Goal: Find specific page/section: Find specific page/section

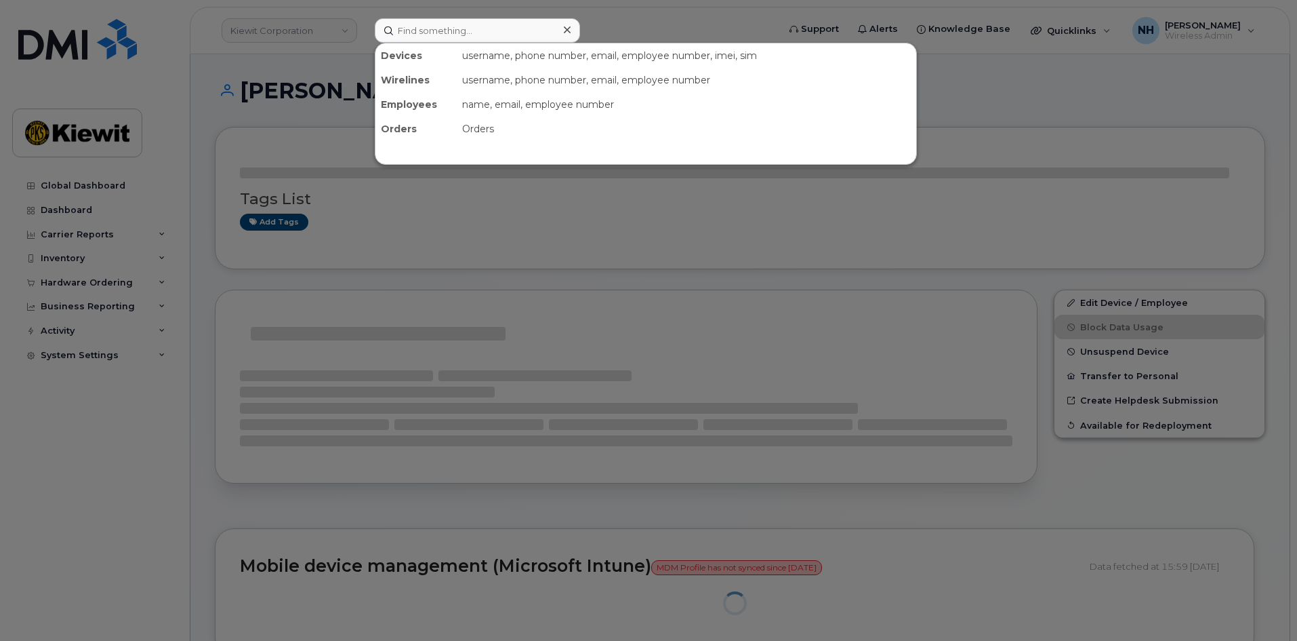
click at [409, 26] on input at bounding box center [477, 30] width 205 height 24
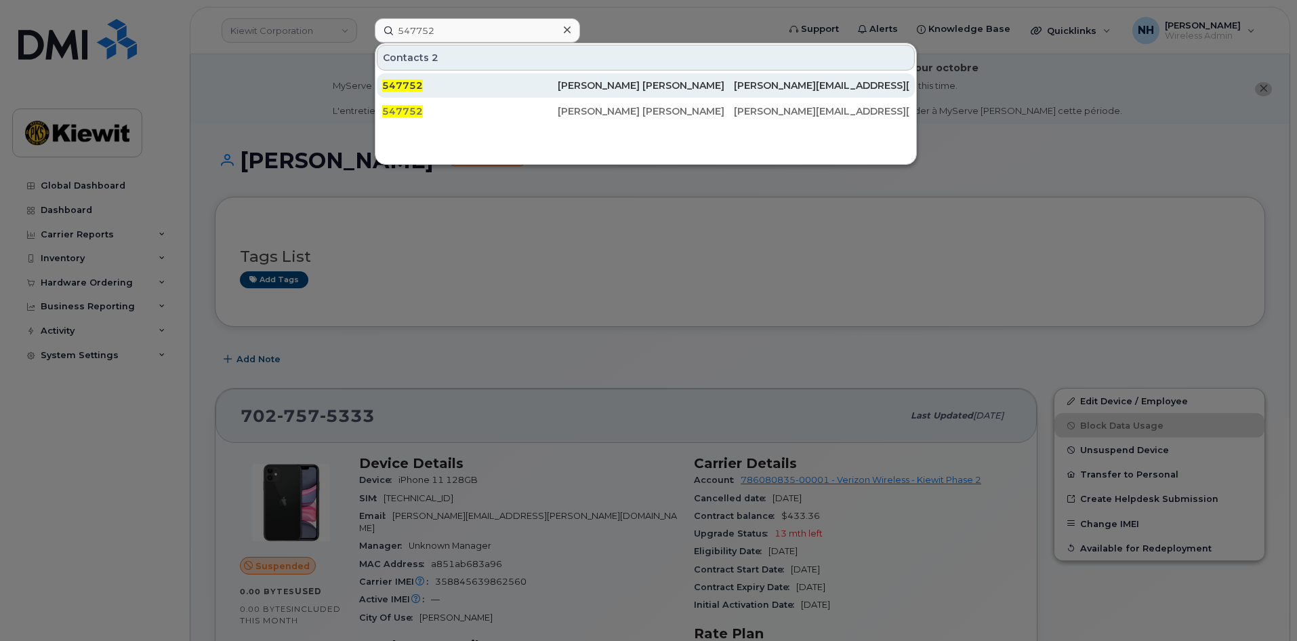
type input "547752"
click at [523, 87] on div "547752" at bounding box center [470, 86] width 176 height 14
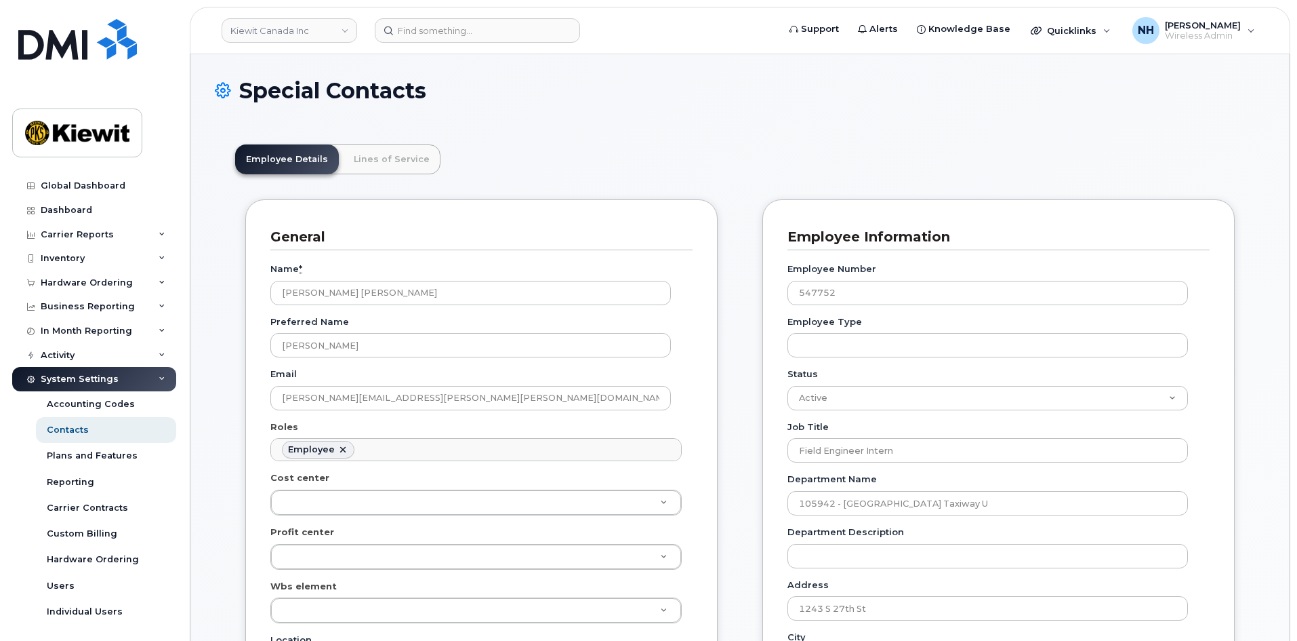
scroll to position [40, 0]
